Goal: Task Accomplishment & Management: Manage account settings

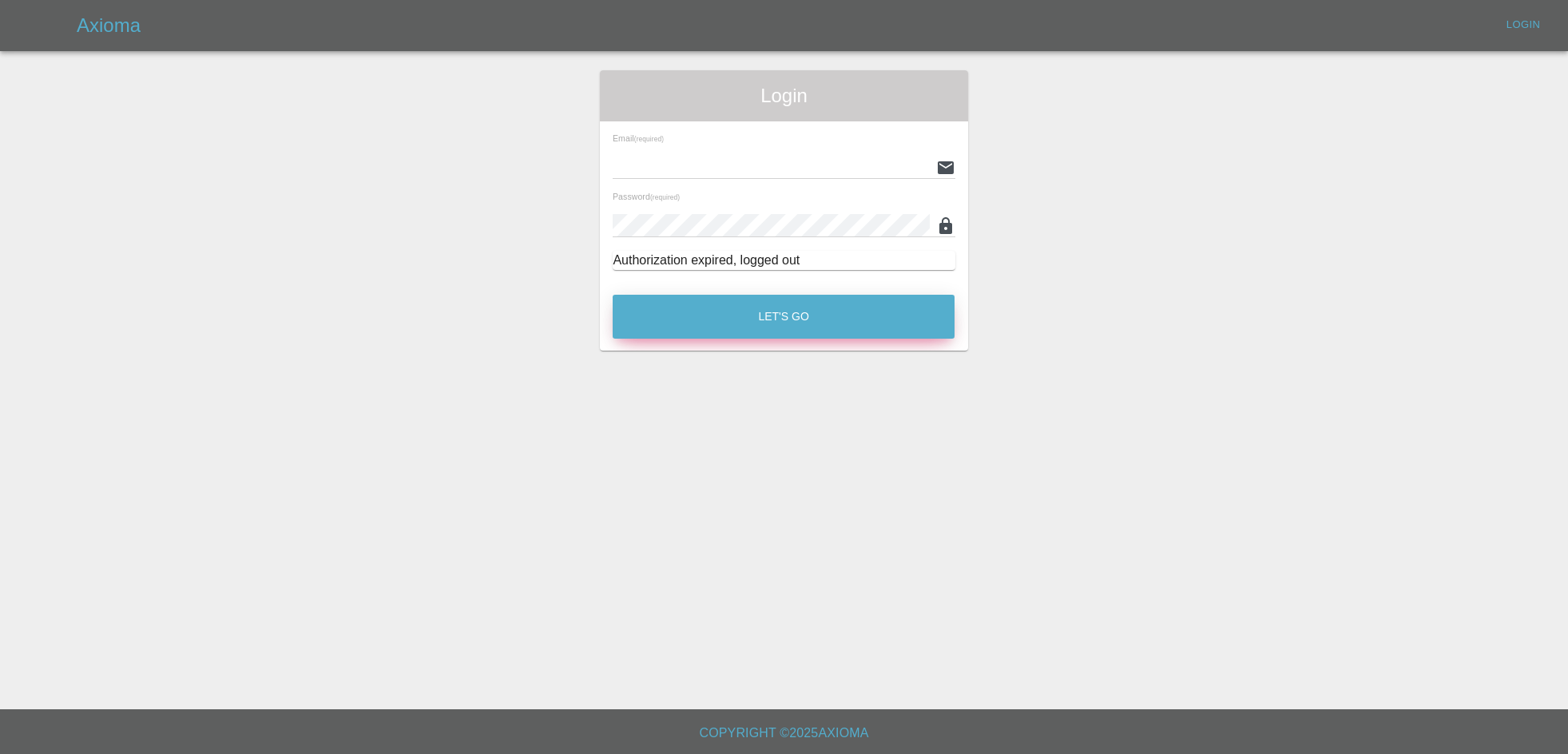
type input "[EMAIL_ADDRESS][DOMAIN_NAME]"
click at [759, 319] on button "Let's Go" at bounding box center [784, 316] width 342 height 44
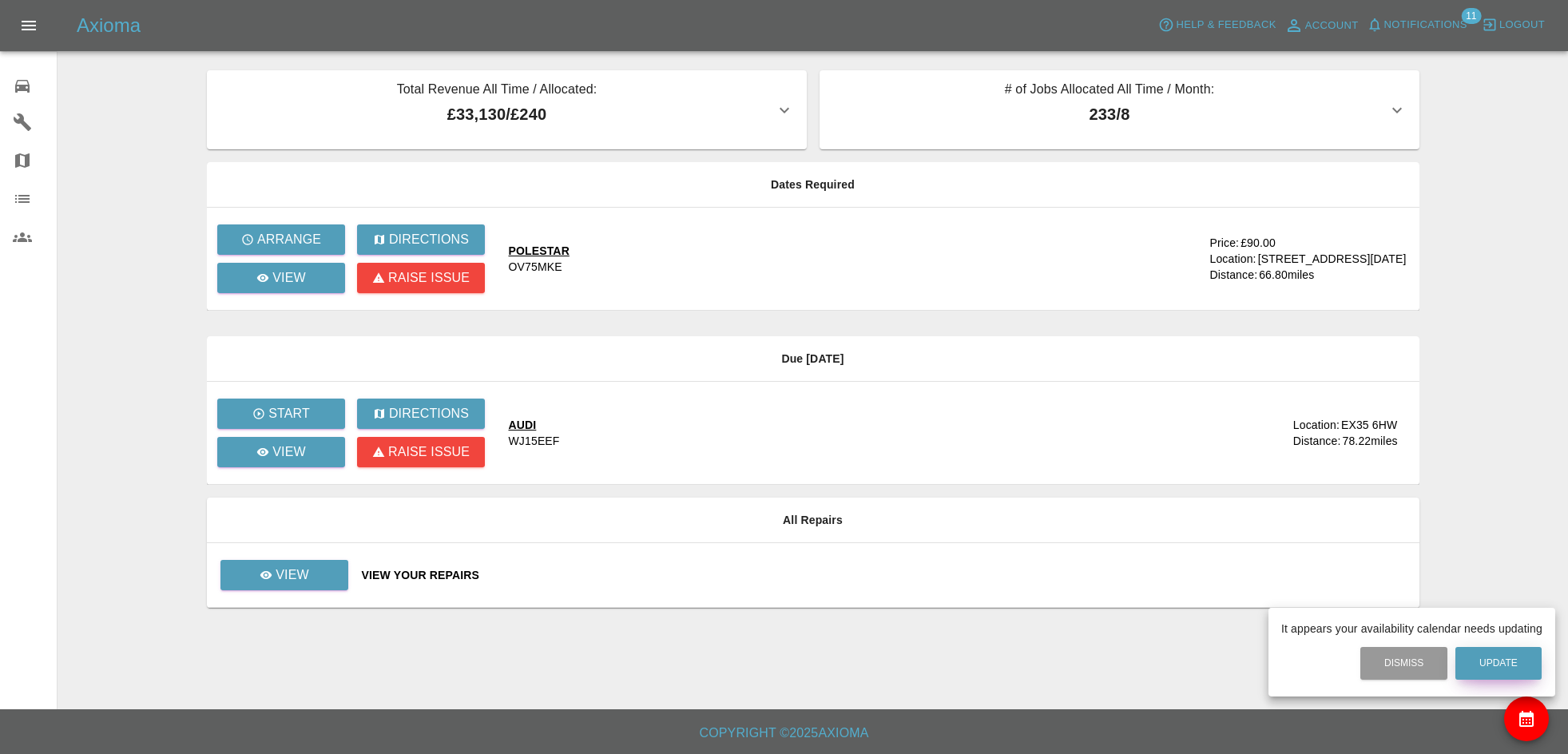
click at [1521, 669] on button "Update" at bounding box center [1498, 663] width 86 height 32
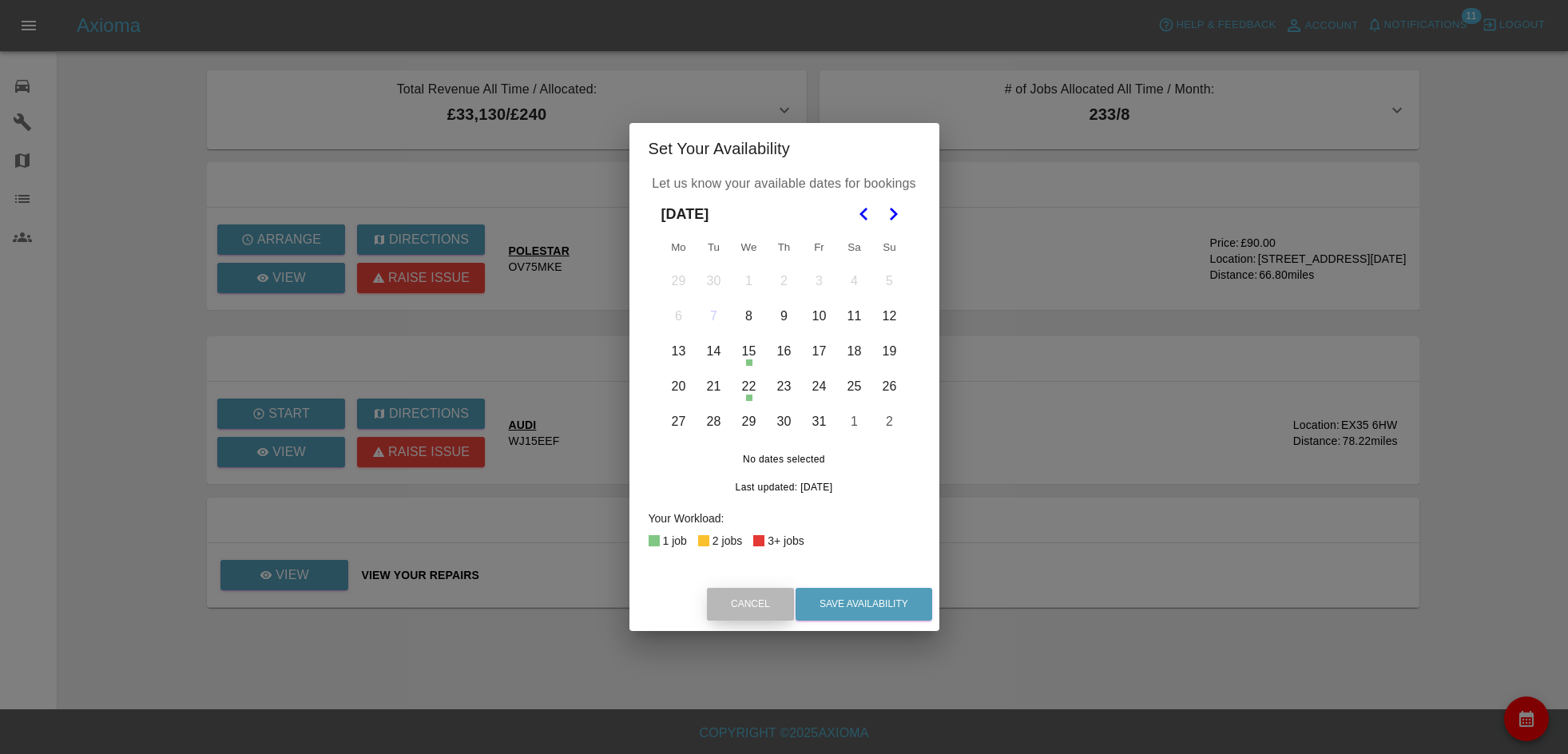
click at [756, 594] on button "Cancel" at bounding box center [750, 604] width 87 height 32
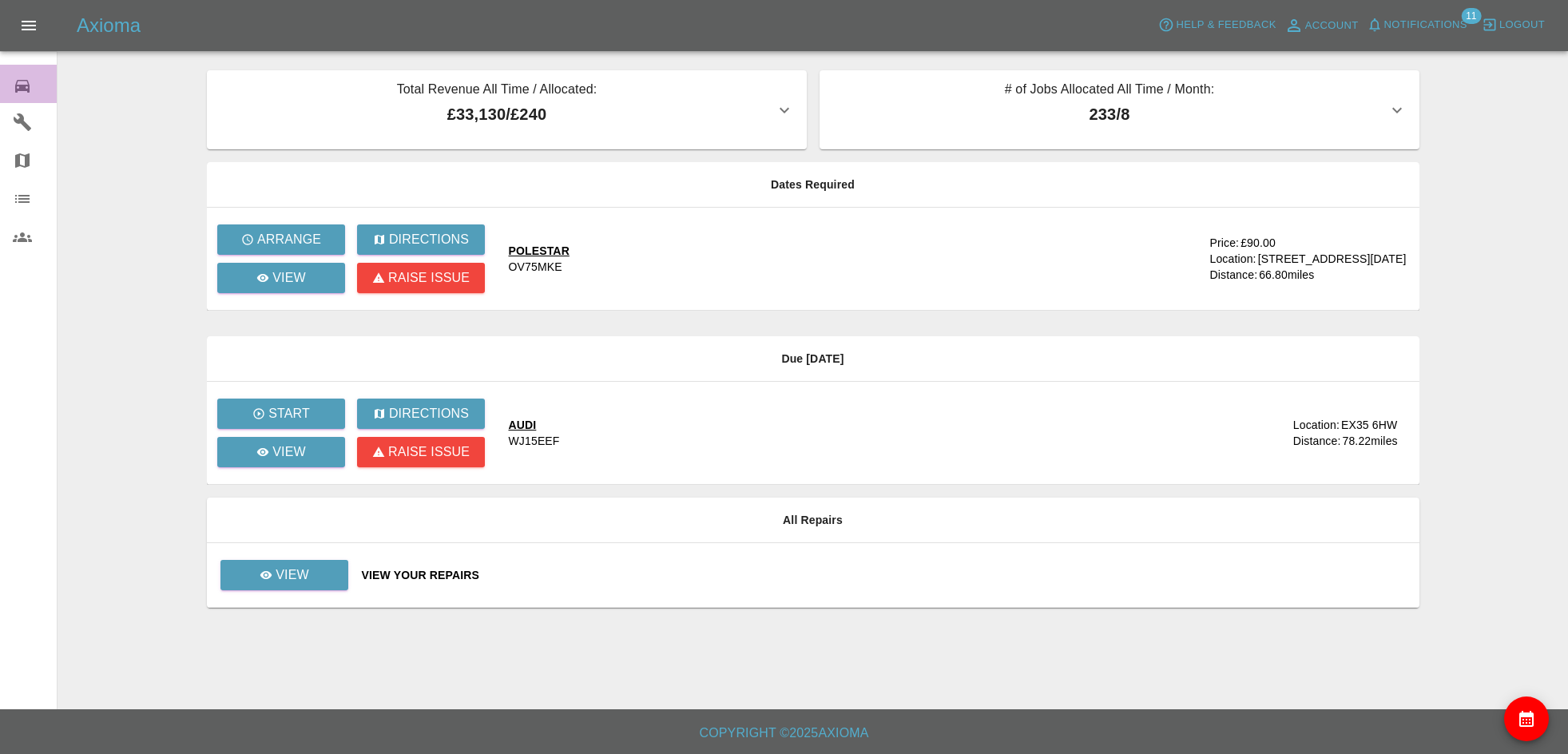
click at [34, 93] on div "0" at bounding box center [34, 85] width 45 height 23
click at [21, 90] on icon at bounding box center [22, 85] width 14 height 12
click at [29, 31] on icon "Open drawer" at bounding box center [28, 26] width 19 height 19
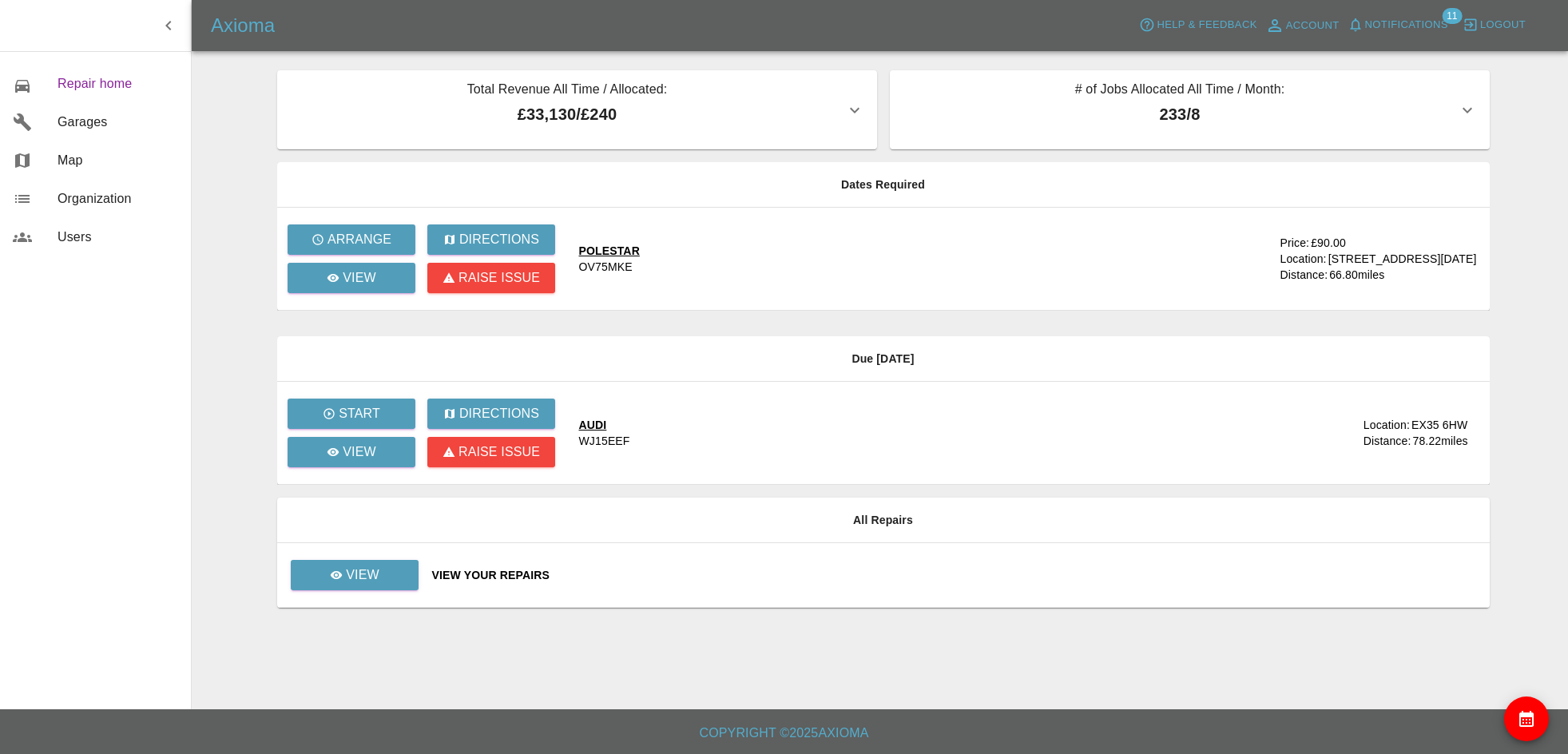
click at [77, 93] on span "Repair home" at bounding box center [118, 84] width 121 height 19
click at [856, 121] on button "Total Revenue All Time / Allocated: £33,130 / £240" at bounding box center [576, 109] width 599 height 79
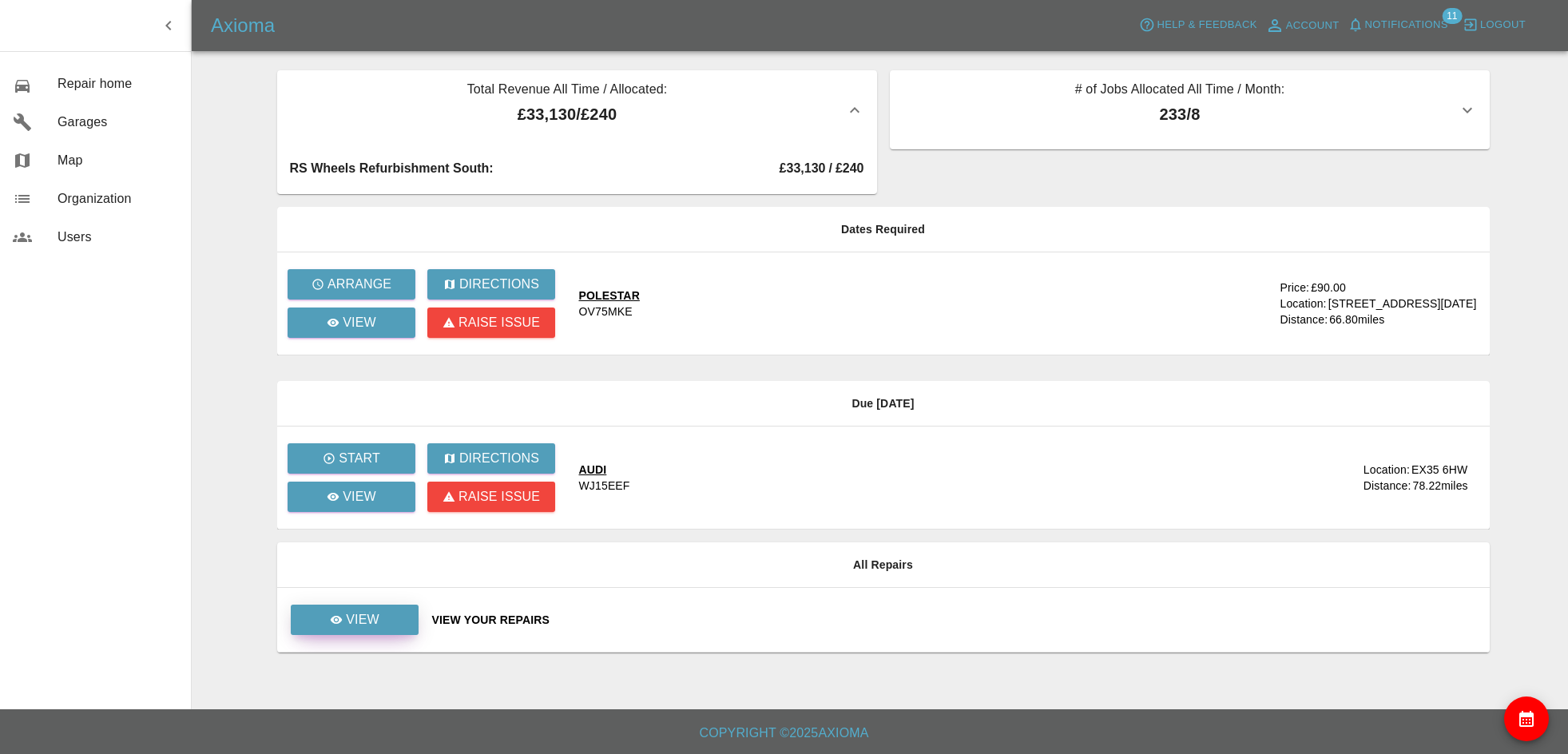
click at [404, 604] on link "View" at bounding box center [354, 619] width 128 height 30
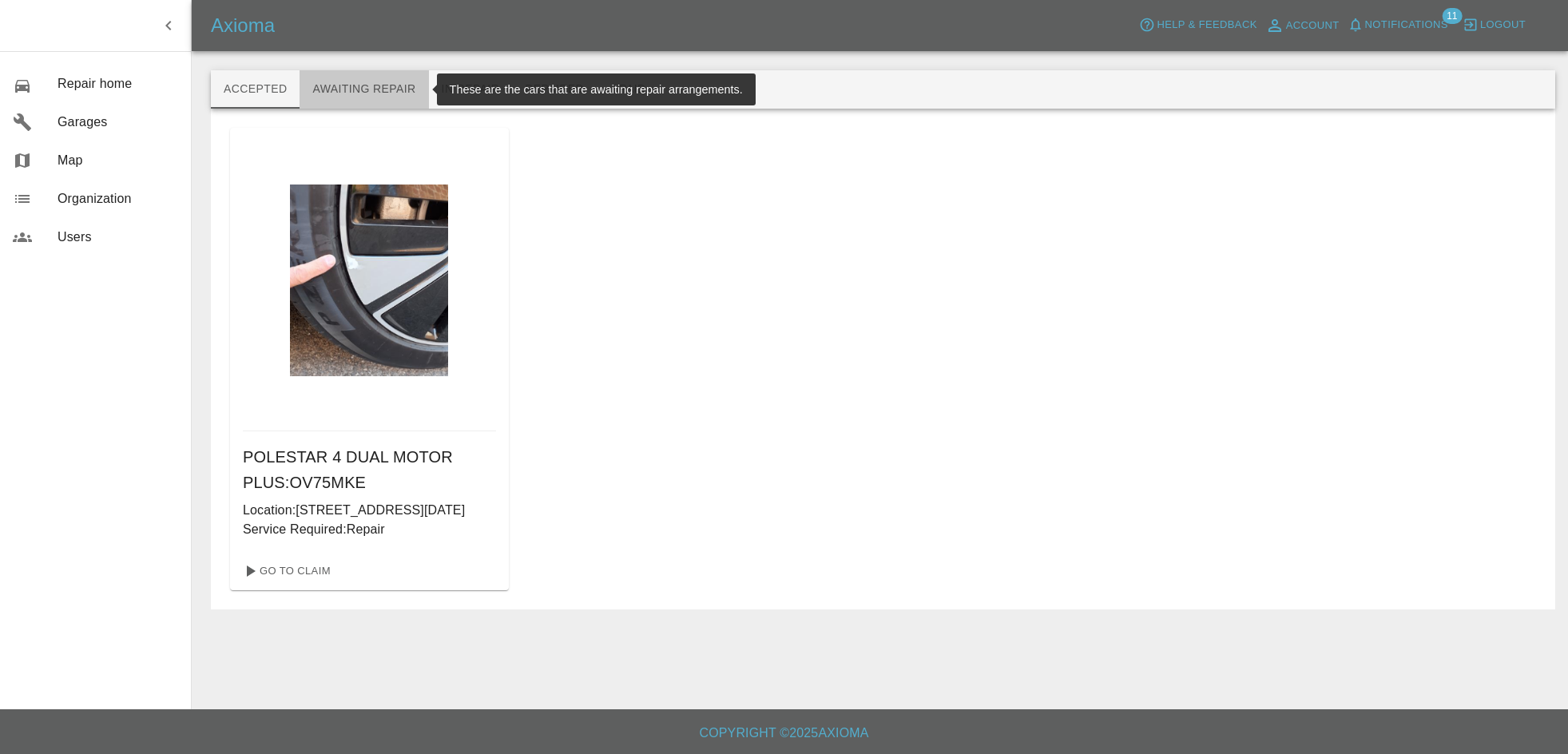
click at [358, 87] on button "Awaiting Repair" at bounding box center [363, 89] width 128 height 38
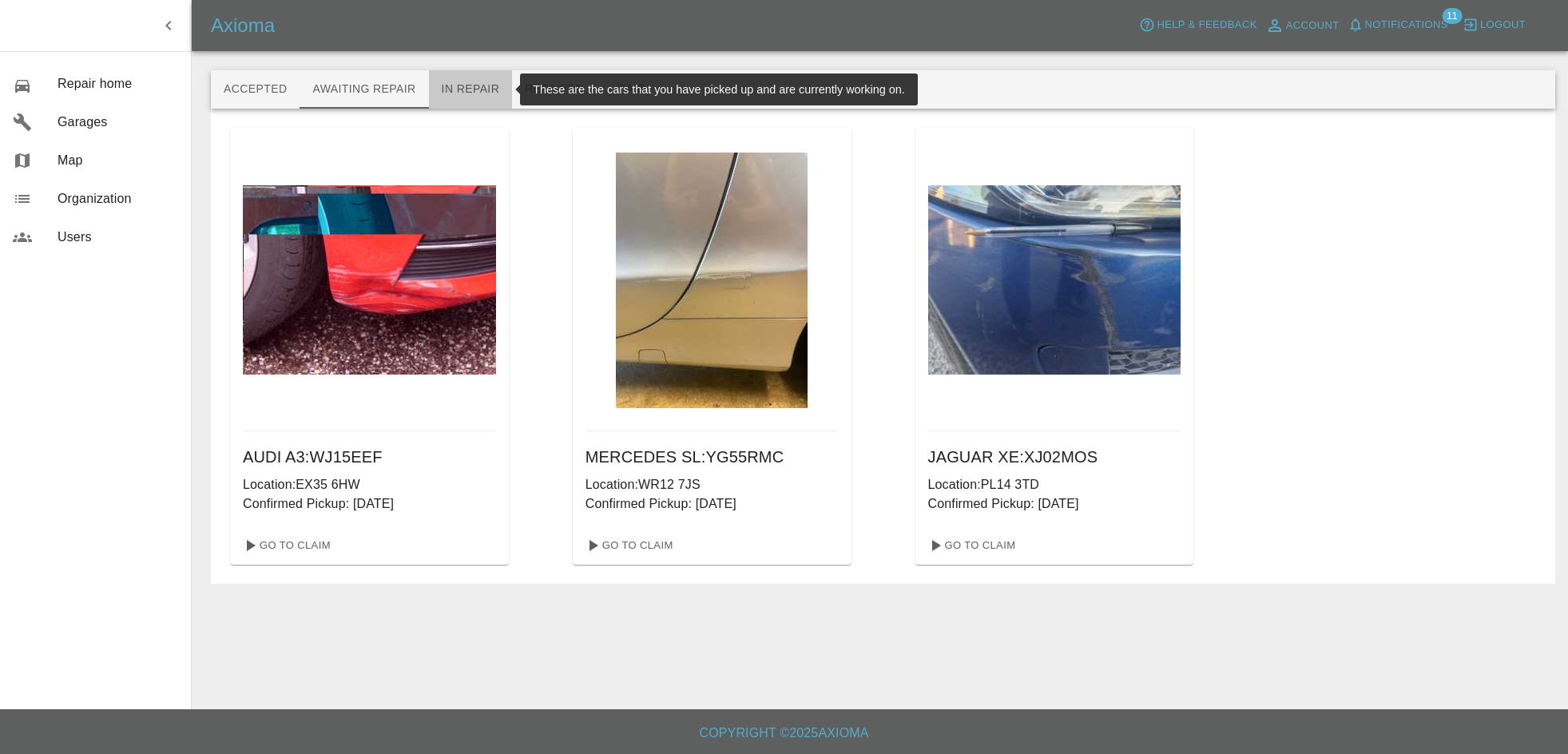
click at [466, 93] on button "In Repair" at bounding box center [471, 89] width 84 height 38
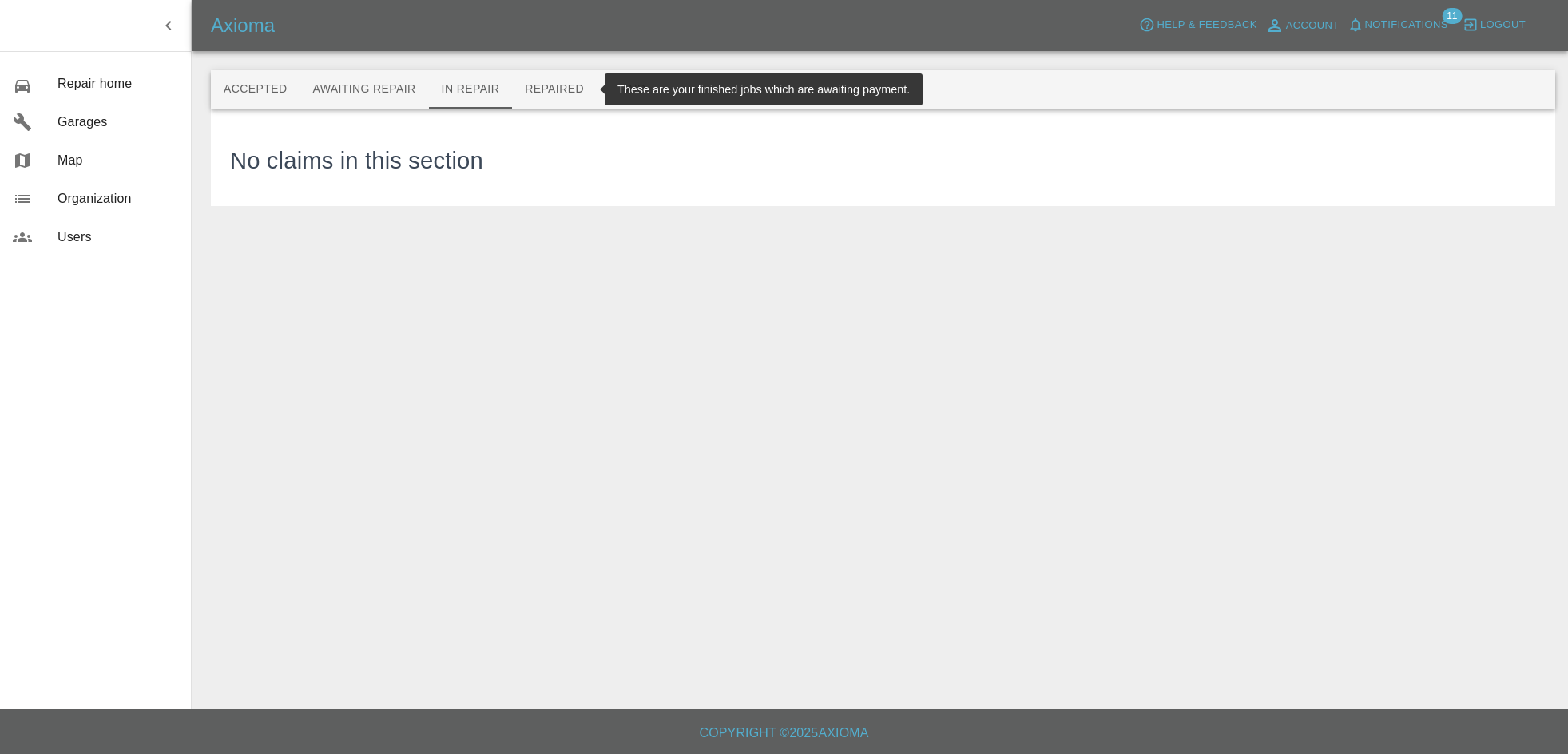
click at [530, 93] on button "Repaired" at bounding box center [554, 89] width 85 height 38
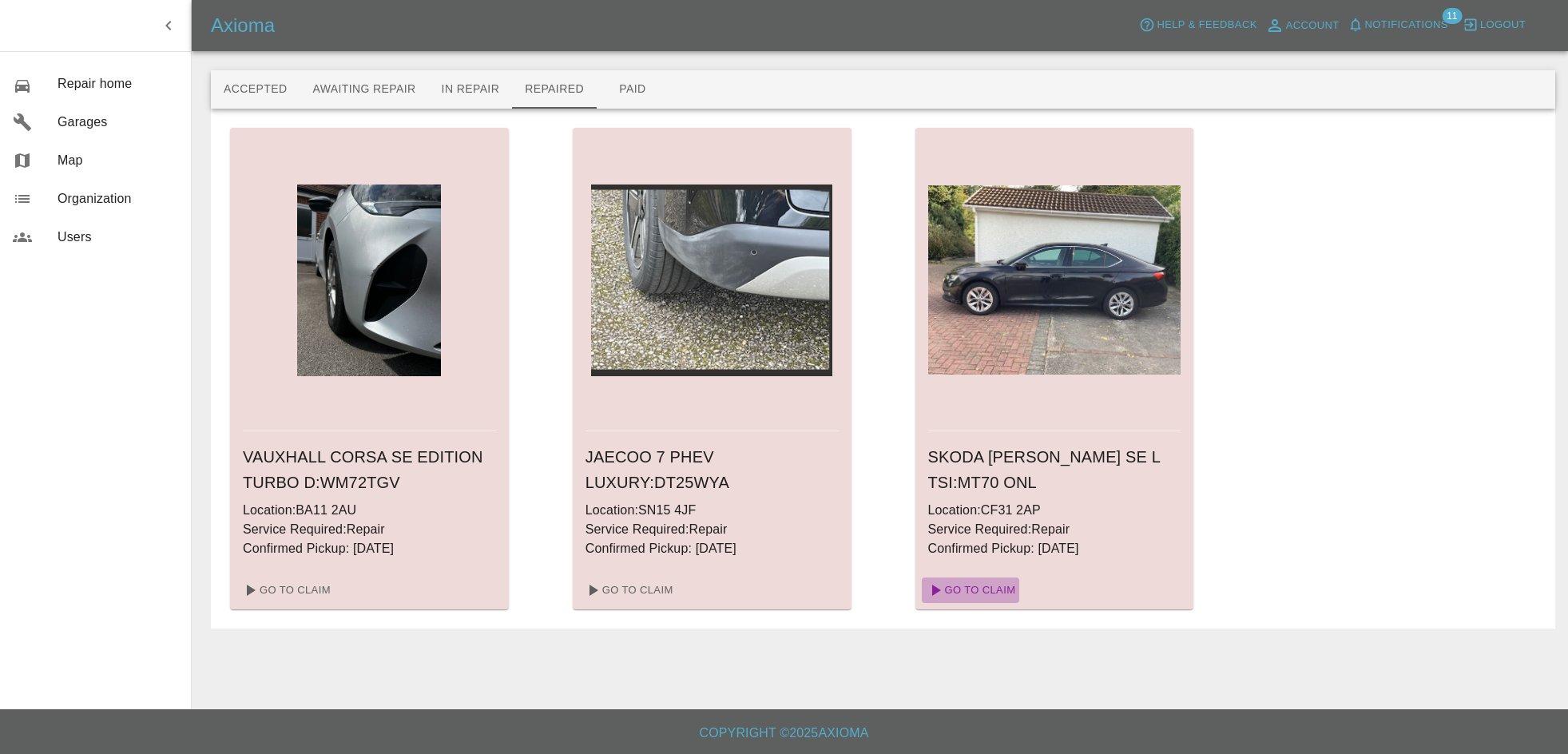
click at [972, 590] on link "Go To Claim" at bounding box center [970, 590] width 98 height 26
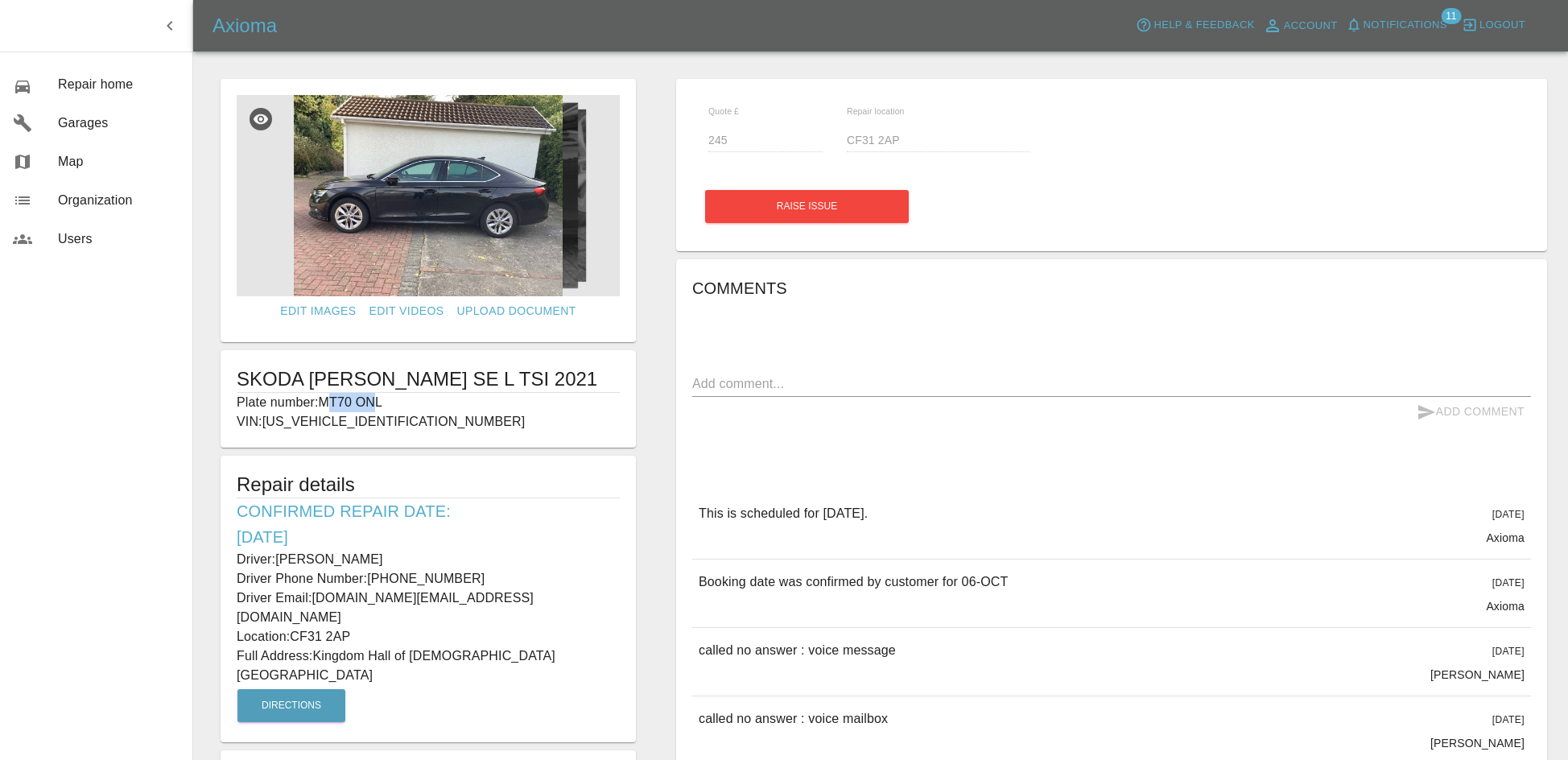
drag, startPoint x: 381, startPoint y: 402, endPoint x: 328, endPoint y: 405, distance: 53.1
click at [328, 405] on p "Plate number: MT70 ONL" at bounding box center [428, 402] width 383 height 19
drag, startPoint x: 325, startPoint y: 402, endPoint x: 387, endPoint y: 405, distance: 62.1
click at [387, 405] on p "Plate number: MT70 ONL" at bounding box center [428, 402] width 383 height 19
copy p "MT70 ONL"
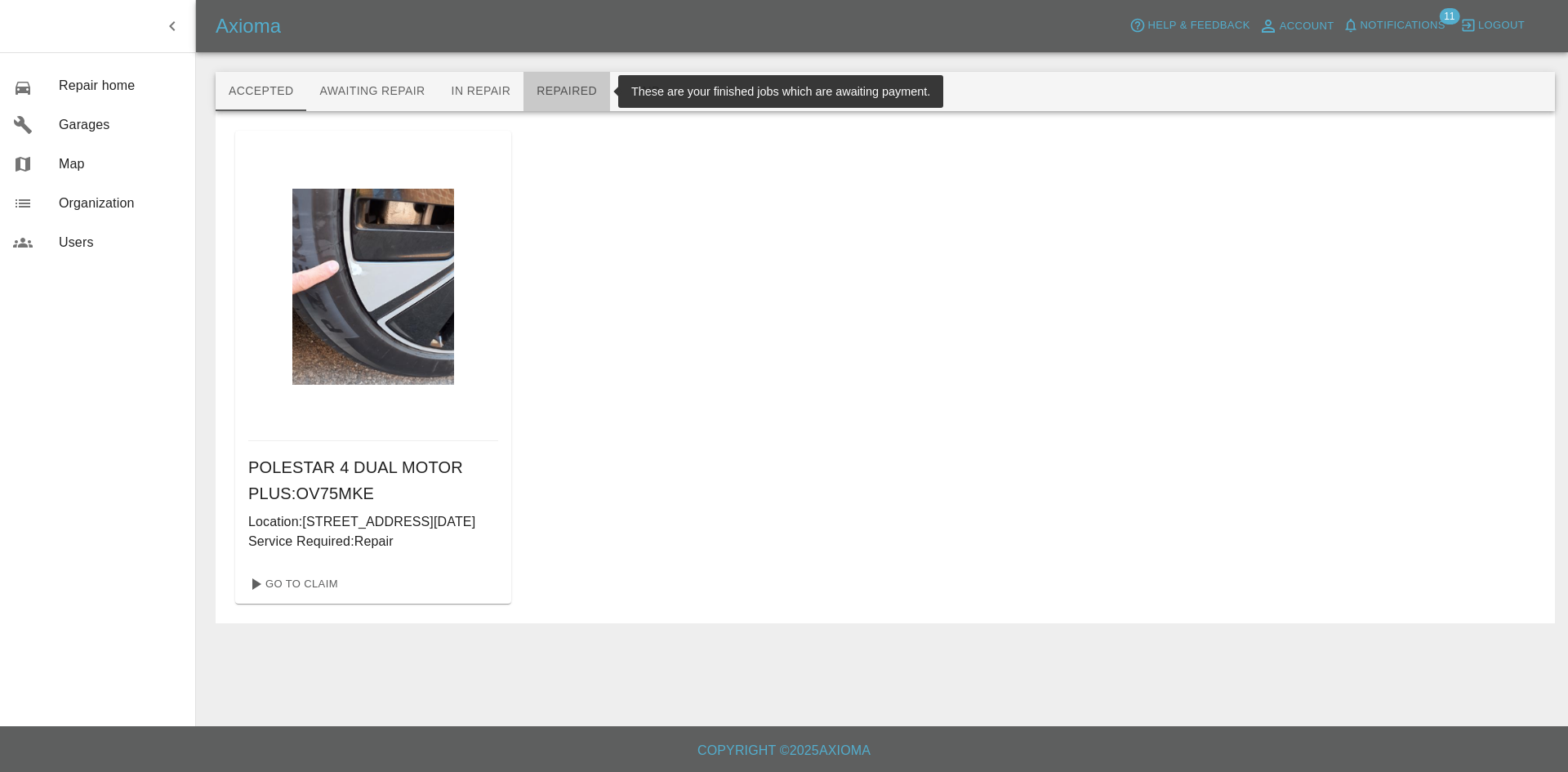
click at [583, 95] on button "Repaired" at bounding box center [566, 91] width 86 height 39
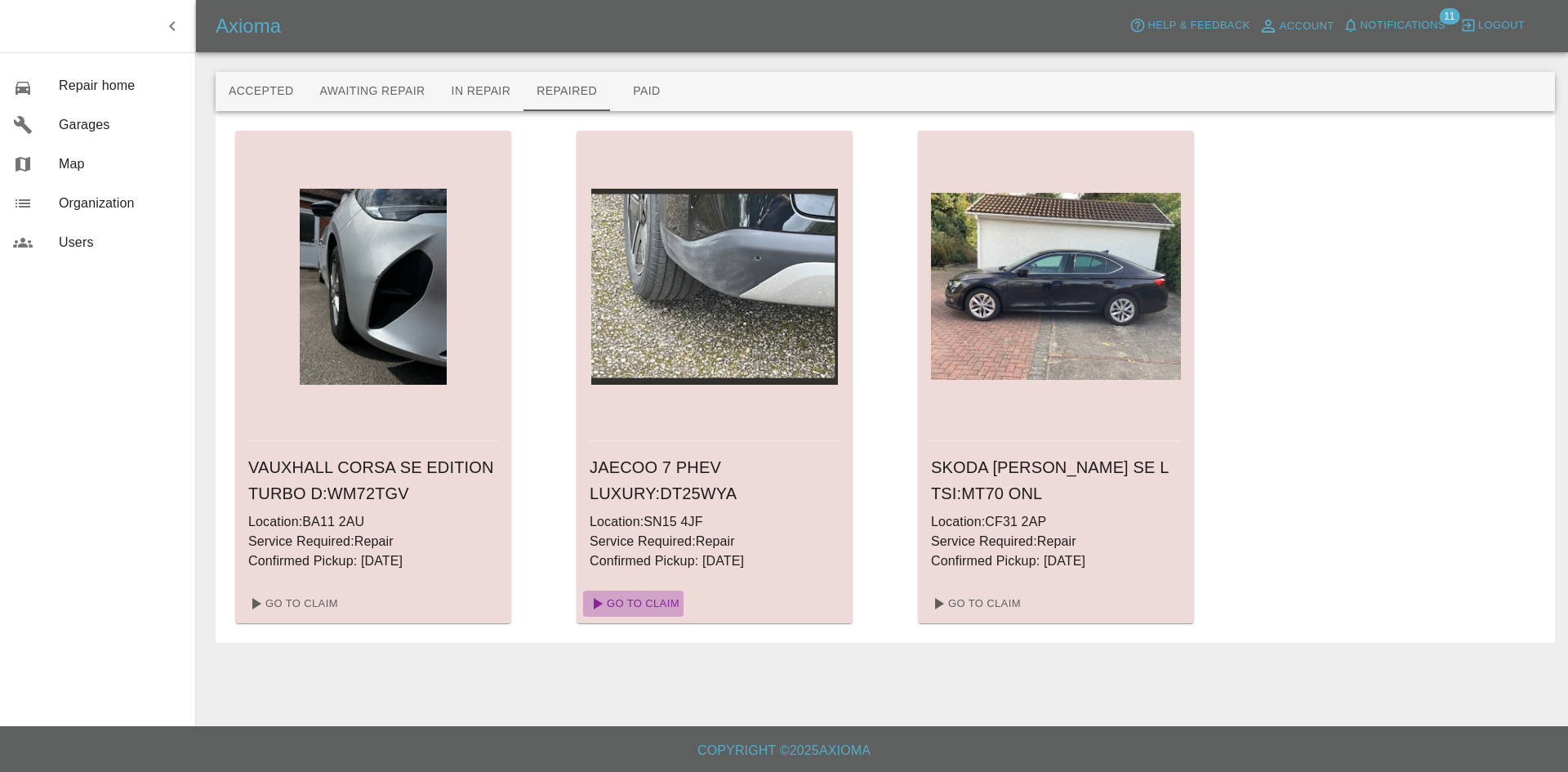
click at [663, 604] on link "Go To Claim" at bounding box center [632, 603] width 100 height 26
